Goal: Task Accomplishment & Management: Complete application form

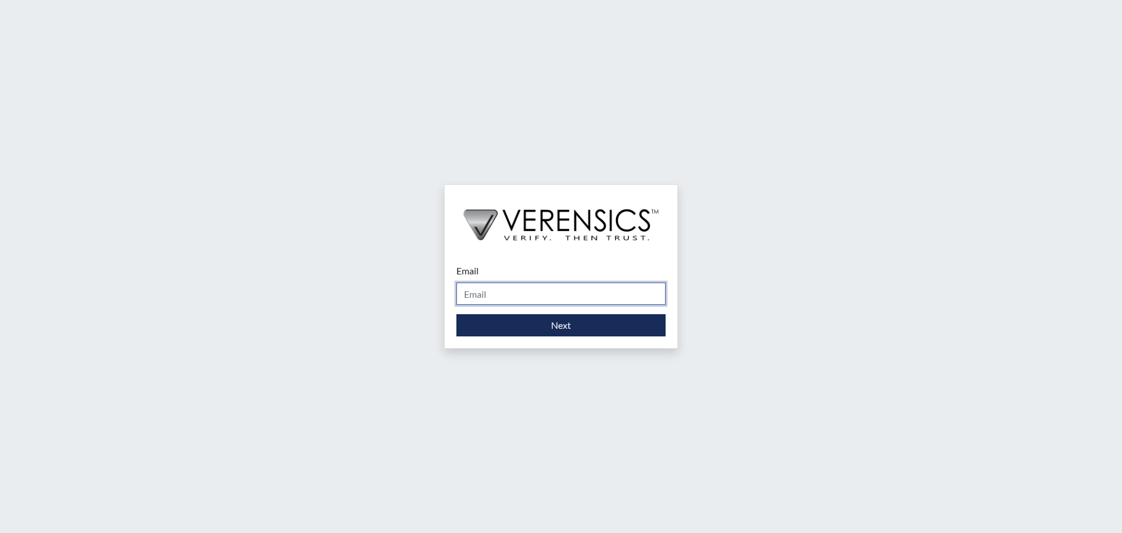
click at [508, 291] on input "Email" at bounding box center [561, 293] width 209 height 22
type input "[PERSON_NAME][EMAIL_ADDRESS][DOMAIN_NAME]"
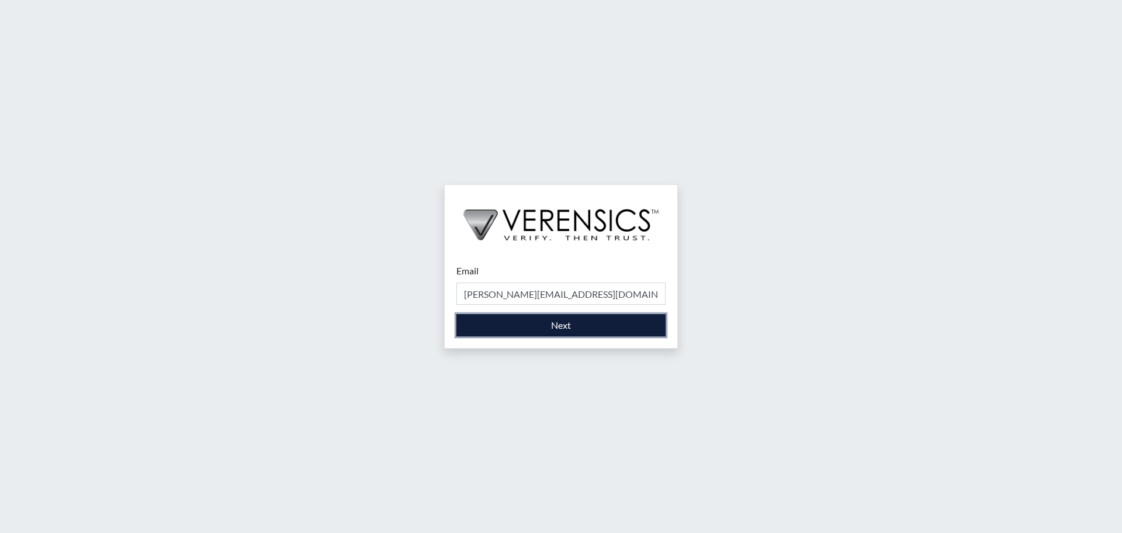
click at [544, 324] on button "Next" at bounding box center [561, 325] width 209 height 22
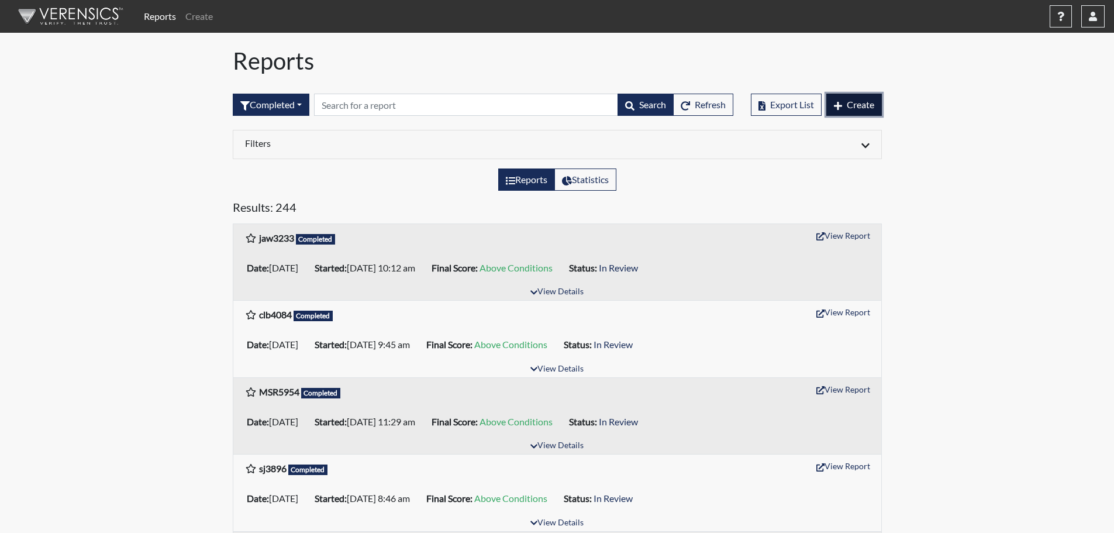
click at [856, 109] on span "Create" at bounding box center [859, 104] width 27 height 11
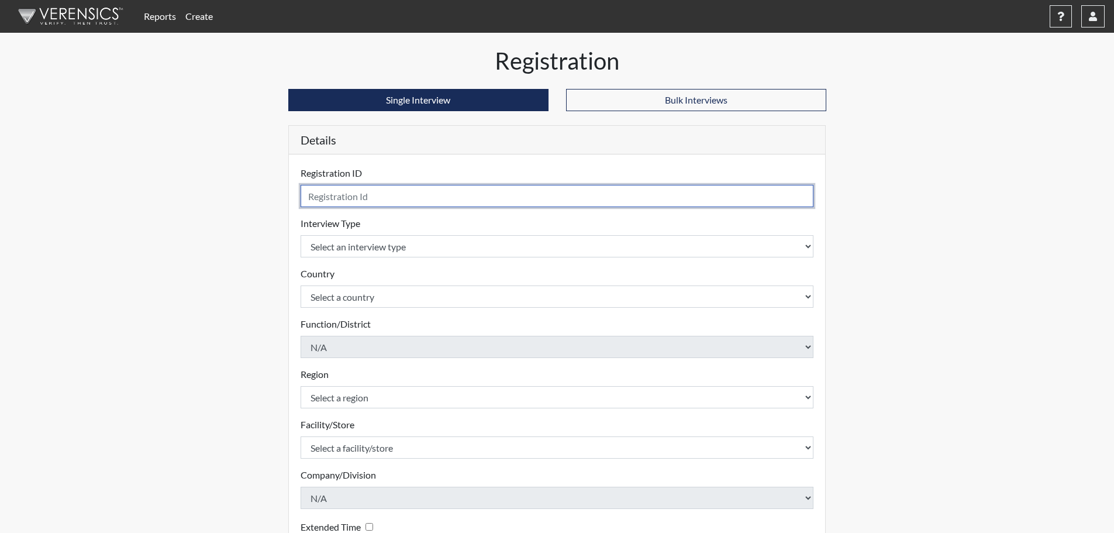
click at [413, 191] on input "text" at bounding box center [556, 196] width 513 height 22
type input "cwl7252"
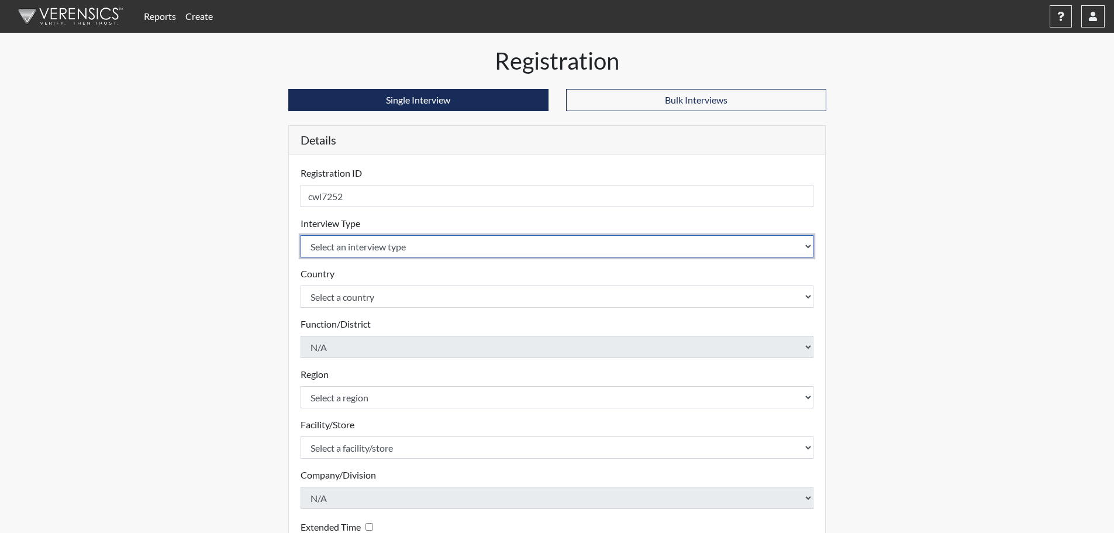
click at [428, 245] on select "Select an interview type Corrections Pre-Employment" at bounding box center [556, 246] width 513 height 22
select select "ff733e93-e1bf-11ea-9c9f-0eff0cf7eb8f"
click at [300, 235] on select "Select an interview type Corrections Pre-Employment" at bounding box center [556, 246] width 513 height 22
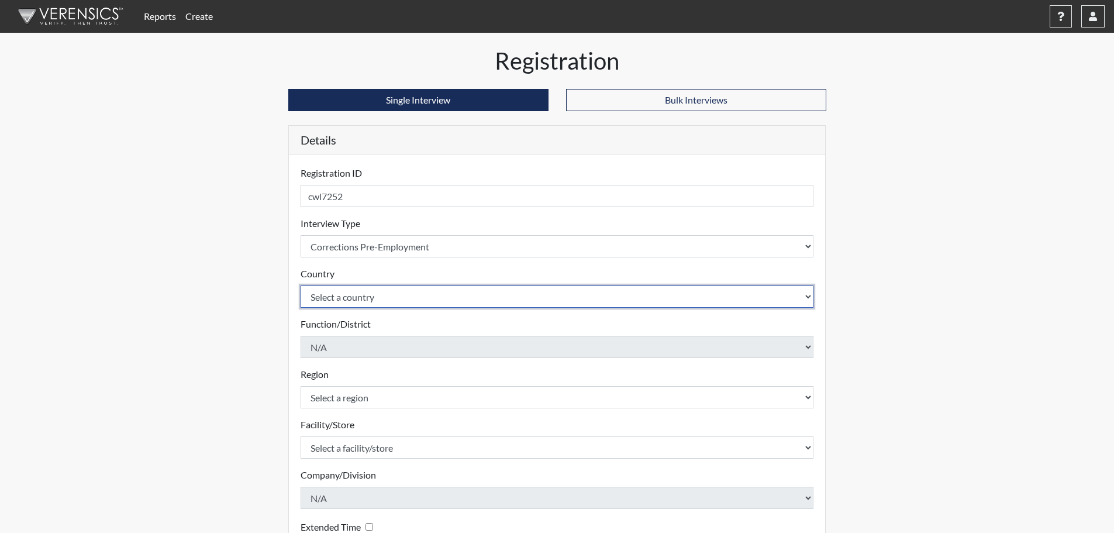
click at [438, 299] on select "Select a country [GEOGRAPHIC_DATA] [GEOGRAPHIC_DATA]" at bounding box center [556, 296] width 513 height 22
select select "united-states-of-[GEOGRAPHIC_DATA]"
click at [300, 285] on select "Select a country [GEOGRAPHIC_DATA] [GEOGRAPHIC_DATA]" at bounding box center [556, 296] width 513 height 22
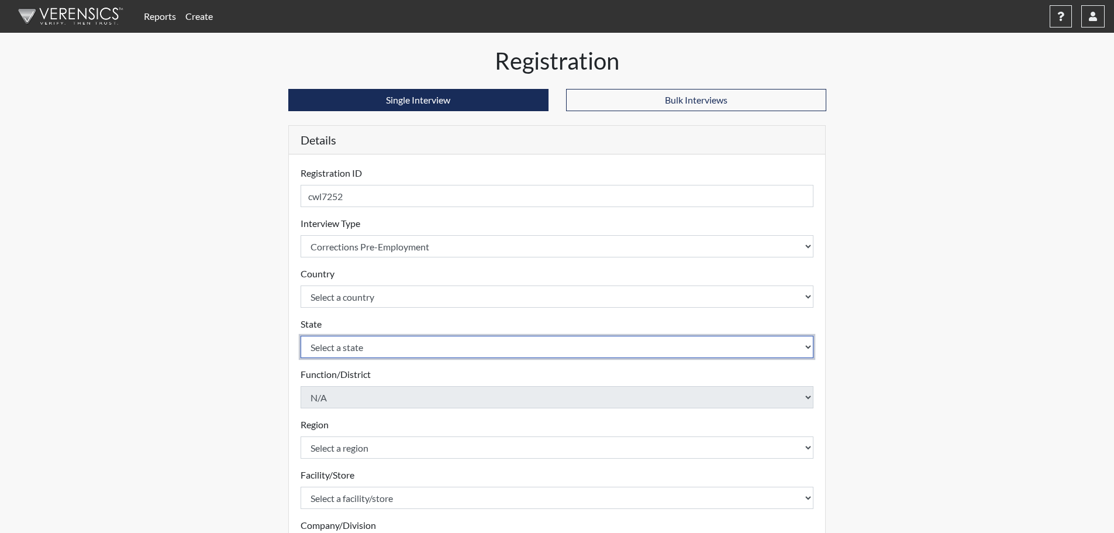
click at [421, 341] on select "Select a state [US_STATE] [US_STATE] [US_STATE] [US_STATE] [US_STATE] [US_STATE…" at bounding box center [556, 347] width 513 height 22
select select "GA"
click at [300, 336] on select "Select a state [US_STATE] [US_STATE] [US_STATE] [US_STATE] [US_STATE] [US_STATE…" at bounding box center [556, 347] width 513 height 22
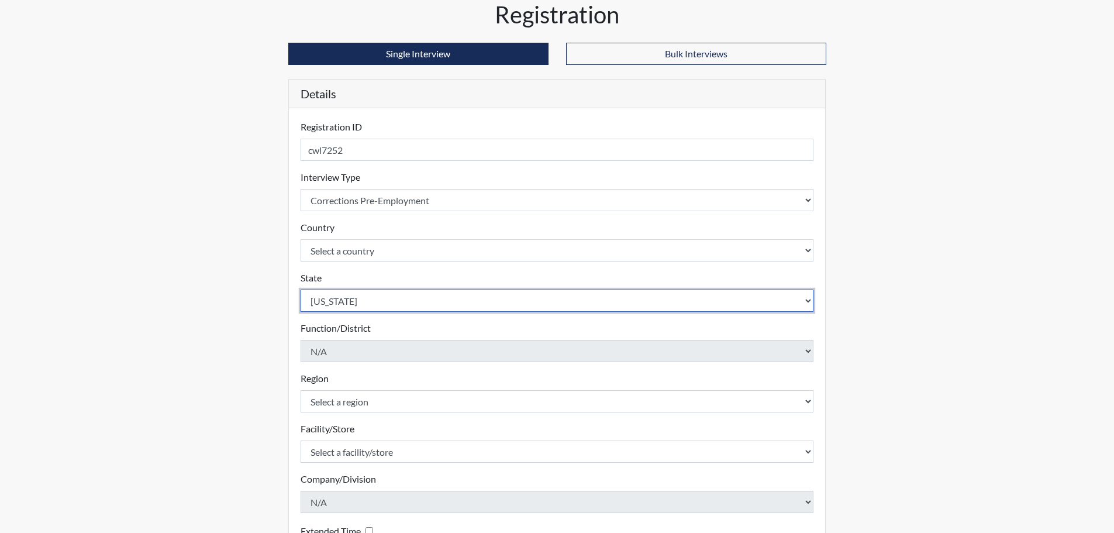
scroll to position [175, 0]
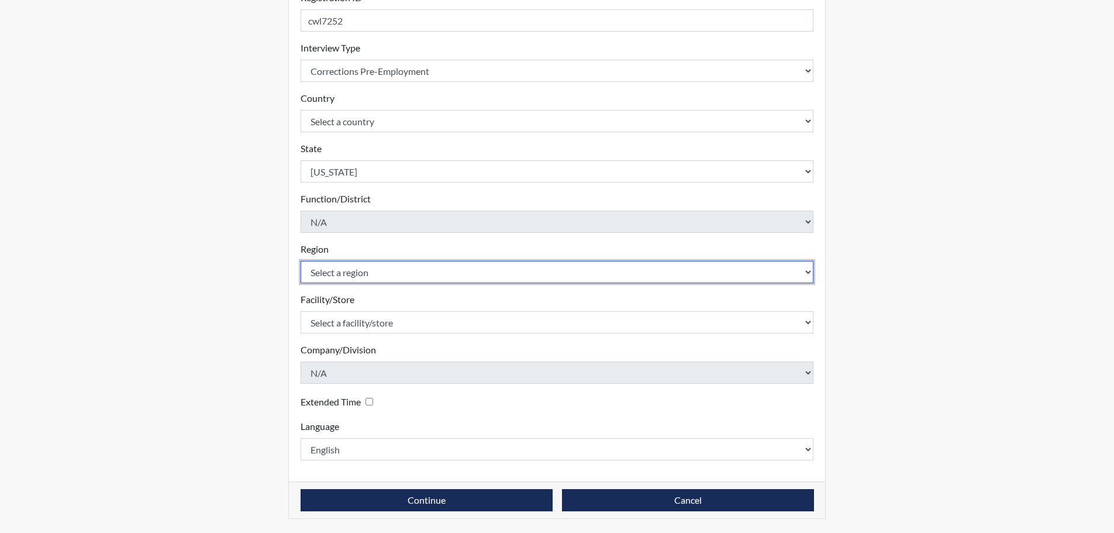
click at [417, 272] on select "Select a region [GEOGRAPHIC_DATA]" at bounding box center [556, 272] width 513 height 22
select select "743fb50d-a618-40f0-9631-f2ad6878b8a9"
click at [300, 261] on select "Select a region [GEOGRAPHIC_DATA]" at bounding box center [556, 272] width 513 height 22
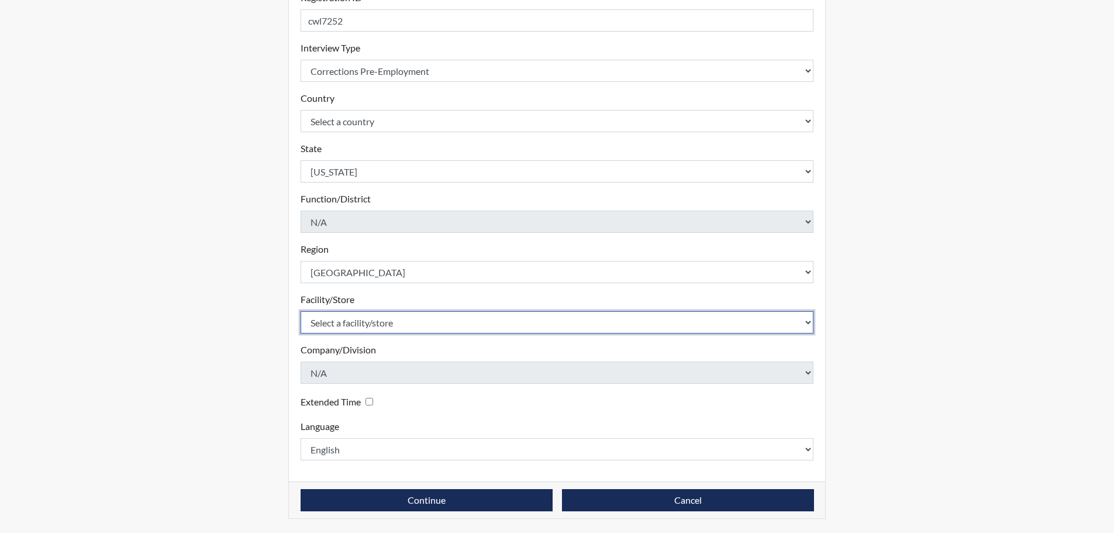
click at [423, 321] on select "Select a facility/store [PERSON_NAME]" at bounding box center [556, 322] width 513 height 22
select select "8e910059-186f-4f58-84aa-e2c3cd0b85af"
click at [300, 311] on select "Select a facility/store [PERSON_NAME]" at bounding box center [556, 322] width 513 height 22
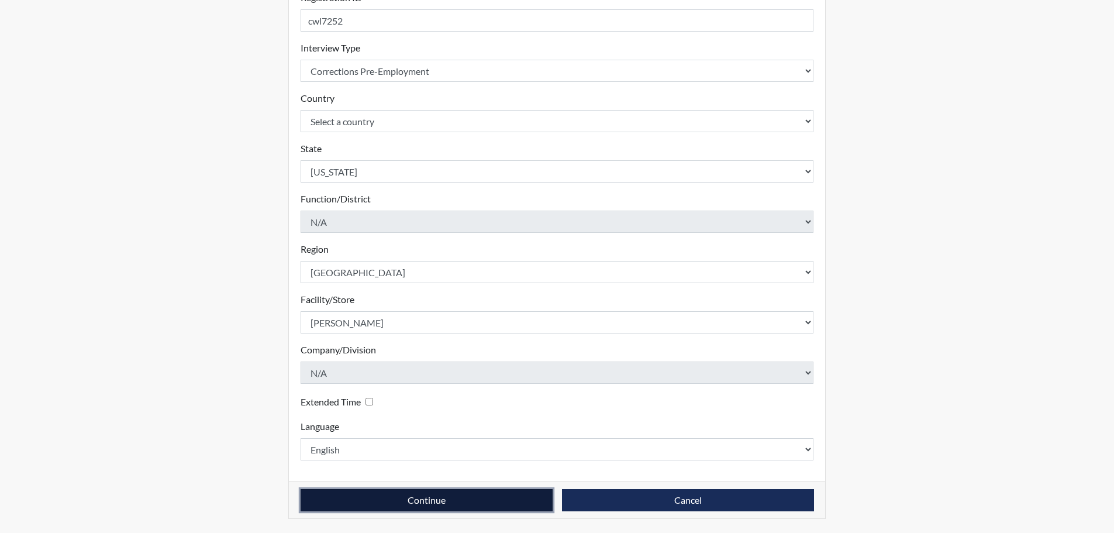
click at [433, 502] on button "Continue" at bounding box center [426, 500] width 252 height 22
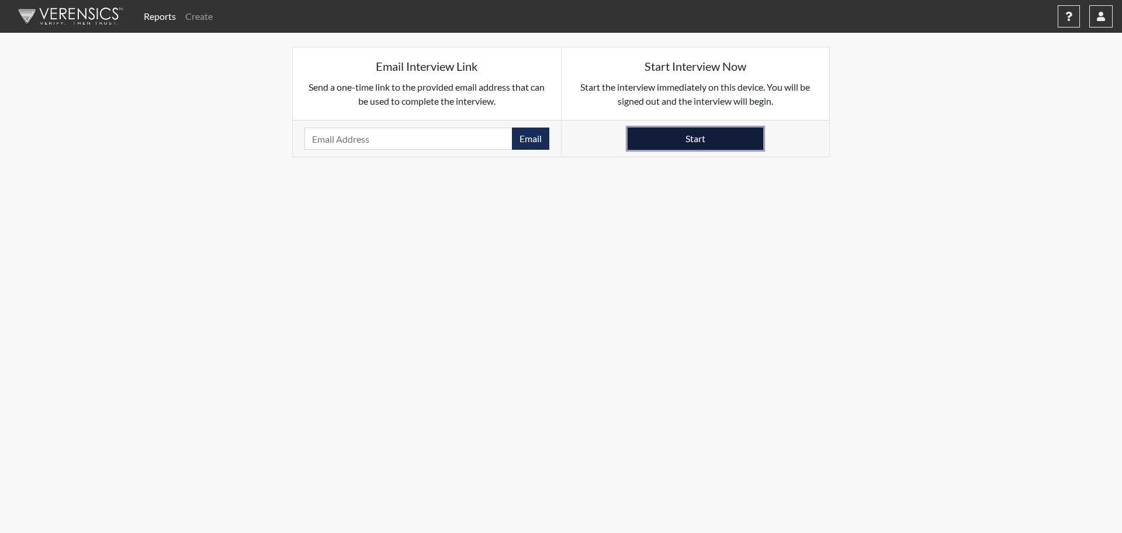
click at [713, 139] on button "Start" at bounding box center [696, 138] width 136 height 22
